Goal: Information Seeking & Learning: Learn about a topic

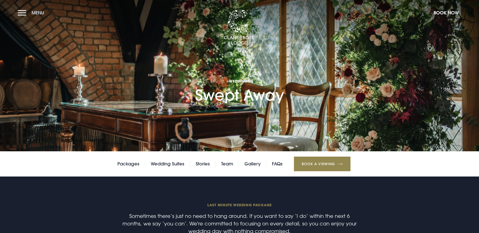
click at [21, 14] on button "Menu" at bounding box center [32, 12] width 29 height 11
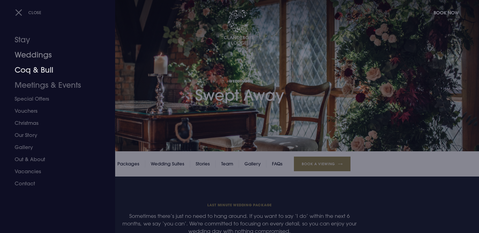
click at [39, 55] on link "Weddings" at bounding box center [55, 54] width 80 height 15
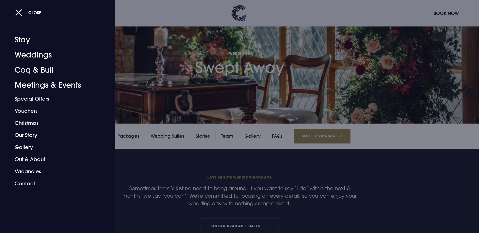
scroll to position [101, 0]
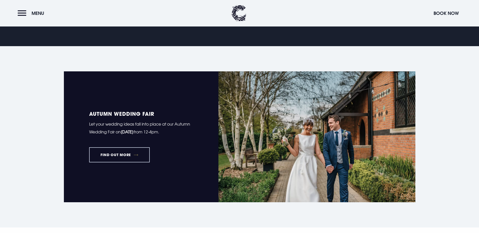
scroll to position [354, 0]
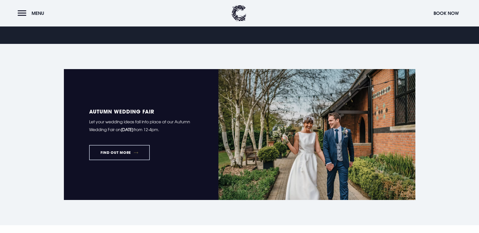
click at [120, 145] on link "FIND OUT MORE" at bounding box center [119, 152] width 61 height 15
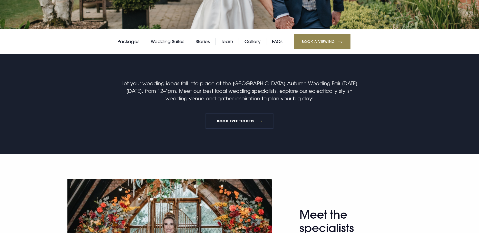
scroll to position [126, 0]
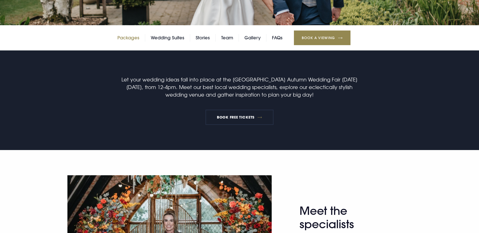
click at [128, 42] on link "Packages" at bounding box center [128, 38] width 22 height 8
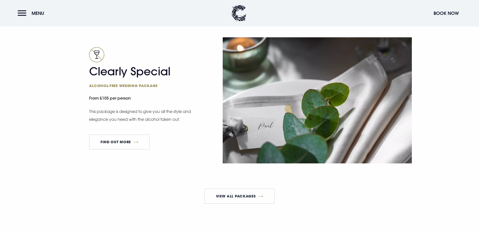
scroll to position [909, 0]
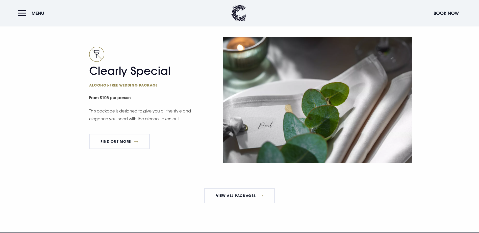
click at [297, 154] on img at bounding box center [317, 100] width 189 height 126
